Goal: Task Accomplishment & Management: Complete application form

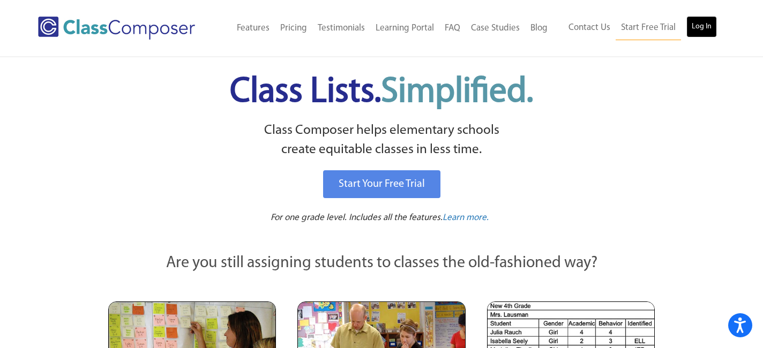
click at [706, 26] on link "Log In" at bounding box center [701, 26] width 31 height 21
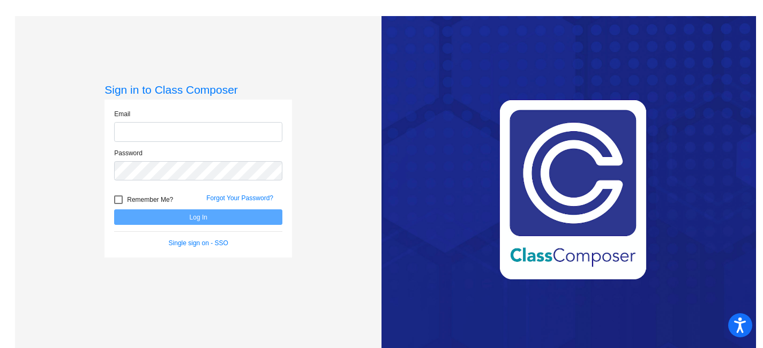
type input "[EMAIL_ADDRESS][DOMAIN_NAME]"
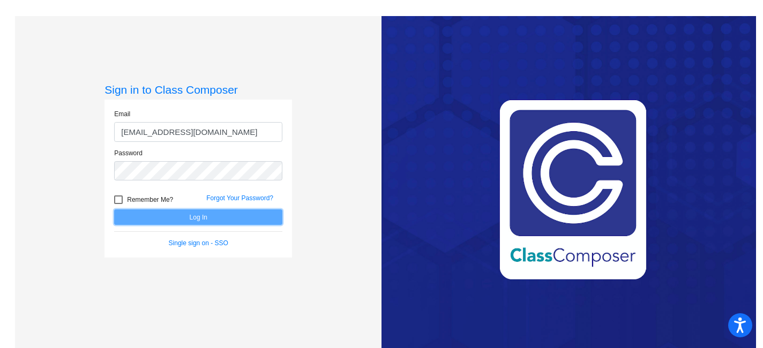
click at [210, 220] on button "Log In" at bounding box center [198, 217] width 168 height 16
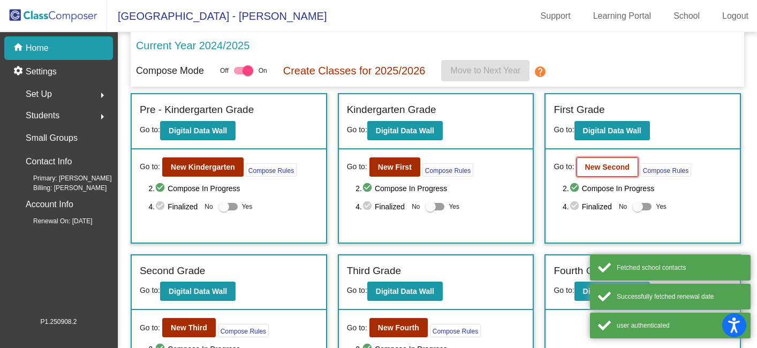
click at [604, 171] on b "New Second" at bounding box center [607, 167] width 44 height 9
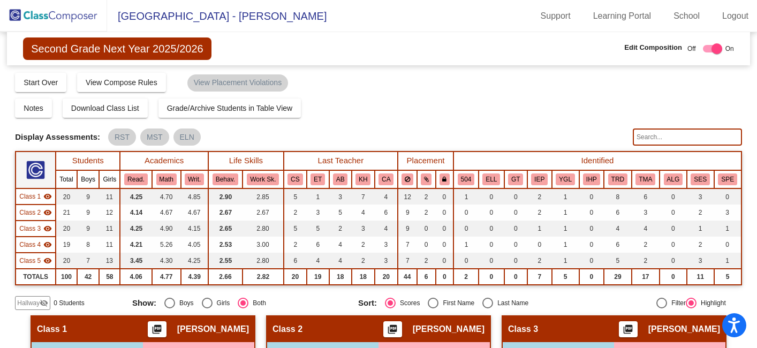
click at [39, 301] on span "Hallway" at bounding box center [28, 303] width 22 height 10
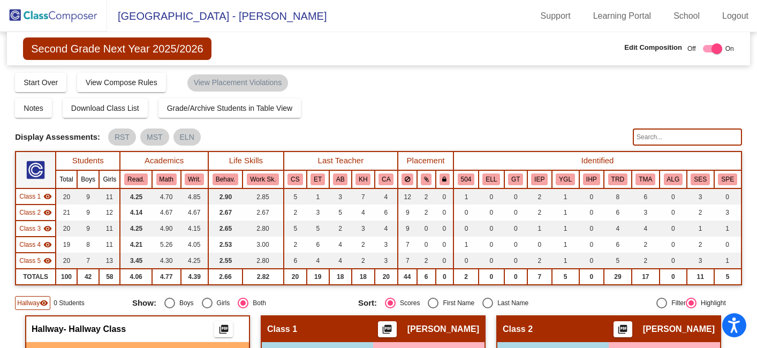
click at [107, 306] on div "Hallway visibility 0 Students" at bounding box center [69, 303] width 109 height 14
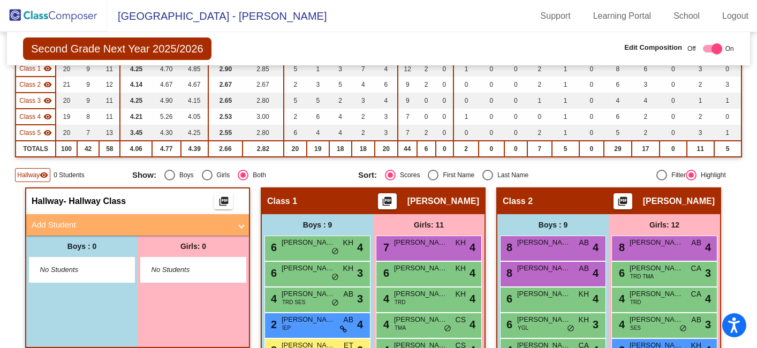
scroll to position [129, 0]
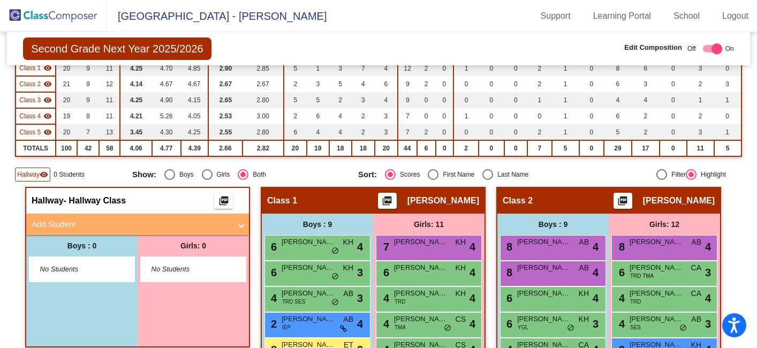
click at [107, 223] on mat-panel-title "Add Student" at bounding box center [131, 224] width 199 height 12
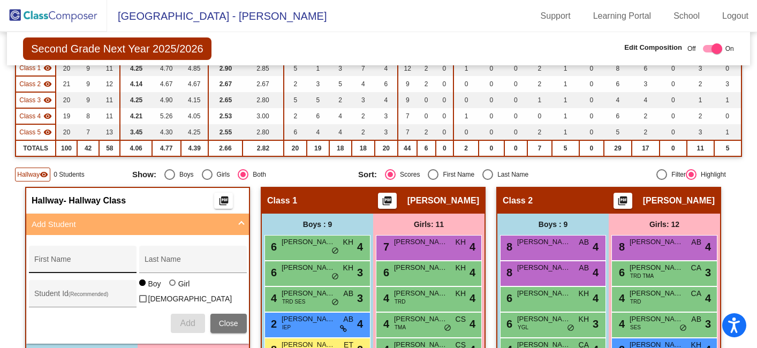
click at [92, 258] on div "First Name" at bounding box center [82, 263] width 96 height 22
type input "[PERSON_NAME]"
click at [192, 315] on button "Add" at bounding box center [188, 323] width 34 height 19
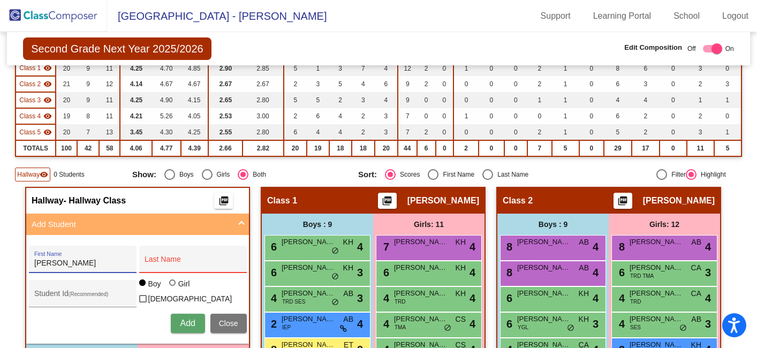
drag, startPoint x: 92, startPoint y: 266, endPoint x: 55, endPoint y: 263, distance: 37.0
click at [55, 263] on input "[PERSON_NAME]" at bounding box center [82, 263] width 96 height 9
click at [145, 267] on input "Last Name" at bounding box center [193, 263] width 96 height 9
paste input "[PERSON_NAME]"
type input "[PERSON_NAME]"
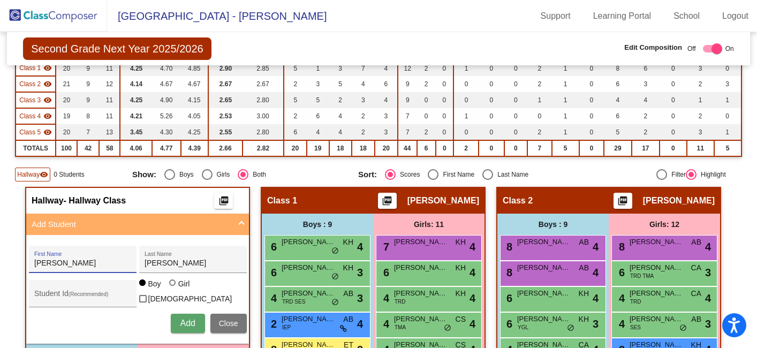
drag, startPoint x: 90, startPoint y: 264, endPoint x: 49, endPoint y: 262, distance: 40.7
click at [49, 262] on input "[PERSON_NAME]" at bounding box center [82, 263] width 96 height 9
type input "Josah"
click at [184, 319] on span "Add" at bounding box center [187, 323] width 15 height 9
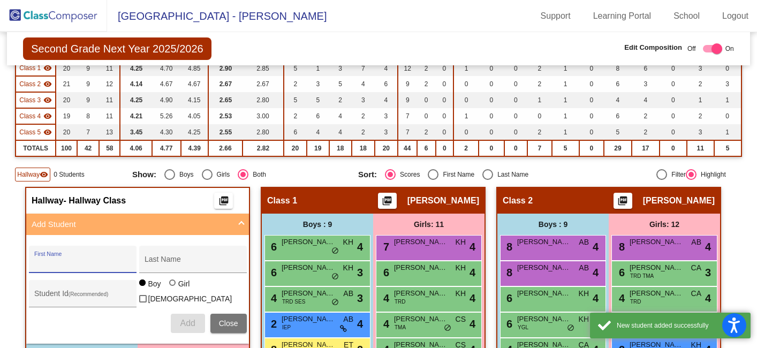
click at [178, 221] on mat-panel-title "Add Student" at bounding box center [131, 224] width 199 height 12
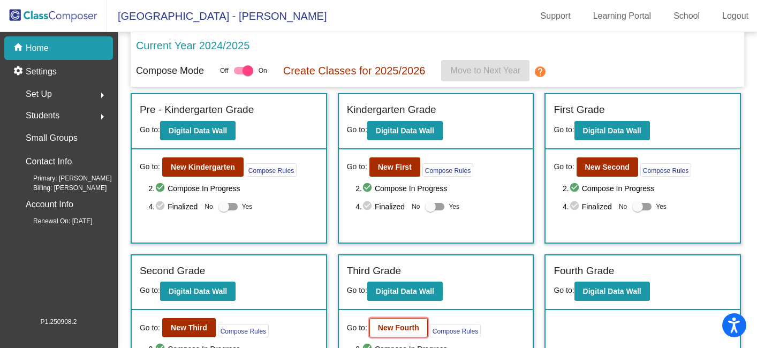
click at [384, 333] on button "New Fourth" at bounding box center [398, 327] width 58 height 19
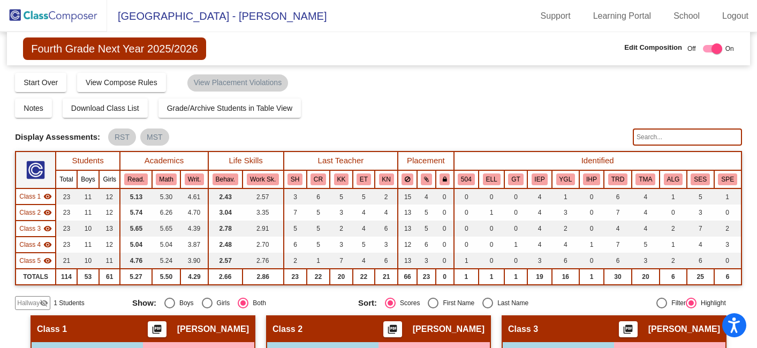
click at [742, 235] on mat-sidenav-content "Fourth Grade Next Year 2025/2026 Edit Composition Off On Incoming Digital Data …" at bounding box center [378, 190] width 757 height 316
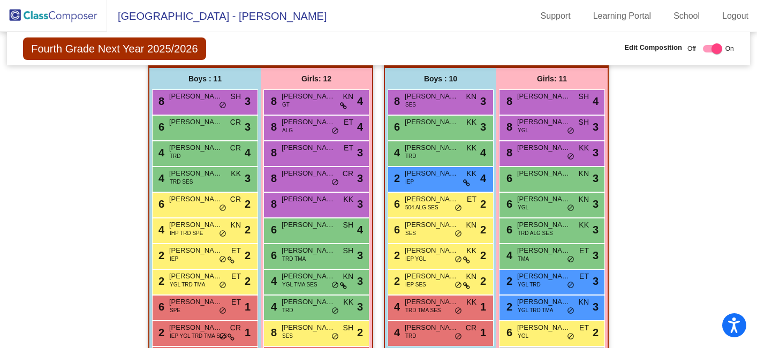
scroll to position [707, 0]
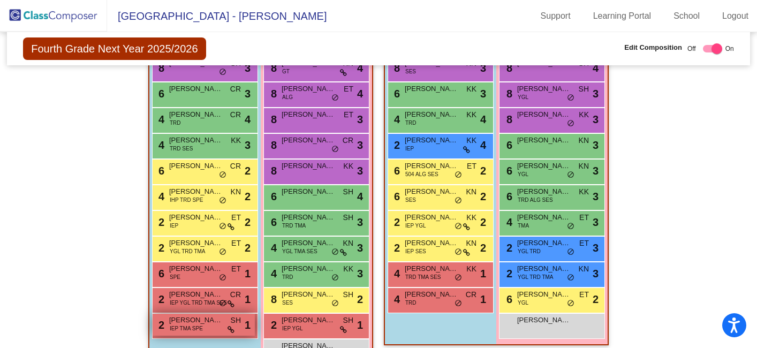
click at [199, 327] on span "IEP TMA SPE" at bounding box center [186, 328] width 33 height 8
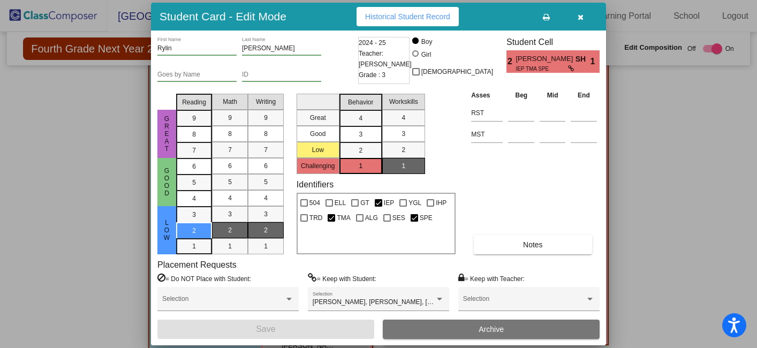
click at [427, 328] on button "Archive" at bounding box center [491, 329] width 217 height 19
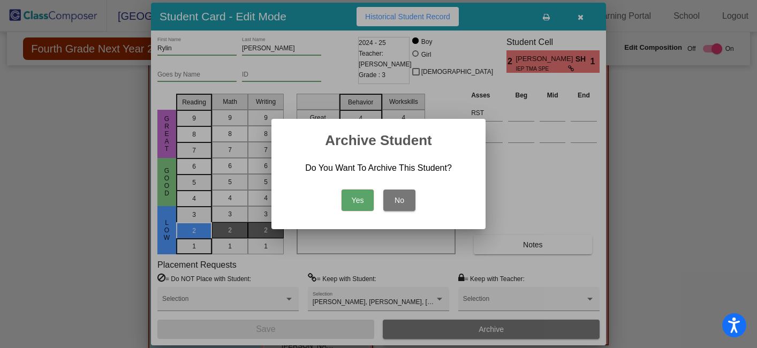
click at [364, 197] on button "Yes" at bounding box center [358, 200] width 32 height 21
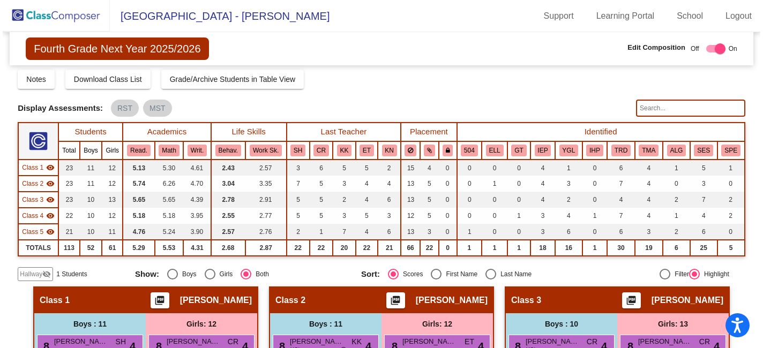
scroll to position [0, 0]
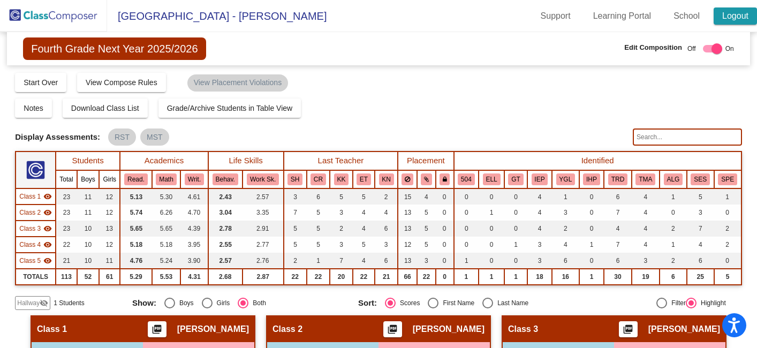
click at [737, 15] on link "Logout" at bounding box center [735, 15] width 43 height 17
